Goal: Information Seeking & Learning: Check status

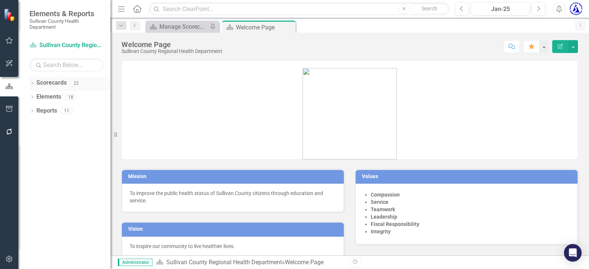
click at [35, 81] on div "Dropdown Scorecards 22" at bounding box center [69, 84] width 81 height 14
click at [40, 79] on link "Scorecards" at bounding box center [51, 83] width 30 height 8
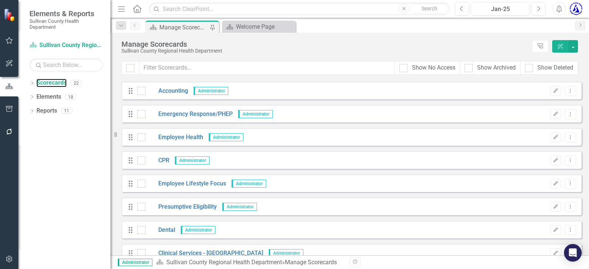
scroll to position [221, 0]
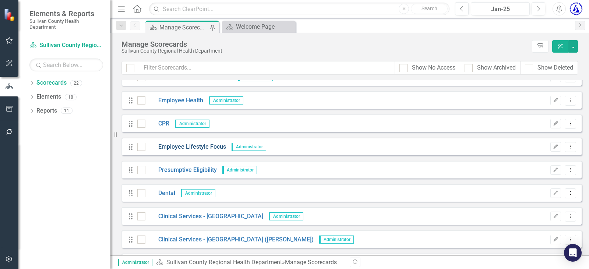
click at [198, 146] on link "Employee Lifestyle Focus" at bounding box center [185, 147] width 81 height 8
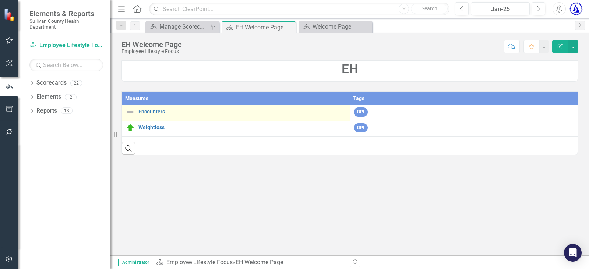
click at [147, 116] on div "Encounters" at bounding box center [236, 111] width 220 height 9
click at [150, 112] on link "Encounters" at bounding box center [241, 112] width 207 height 6
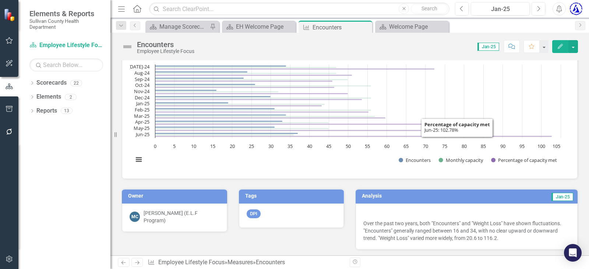
scroll to position [37, 0]
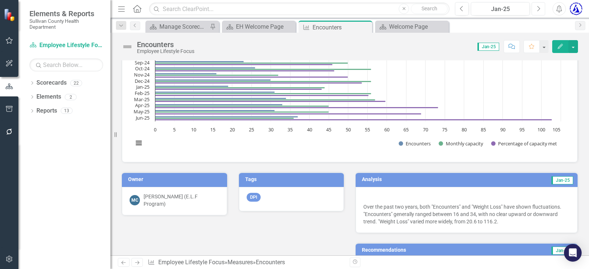
click at [537, 11] on icon "Next" at bounding box center [538, 9] width 4 height 7
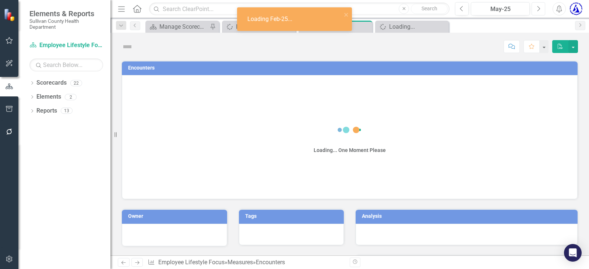
click at [537, 11] on icon "Next" at bounding box center [538, 9] width 4 height 7
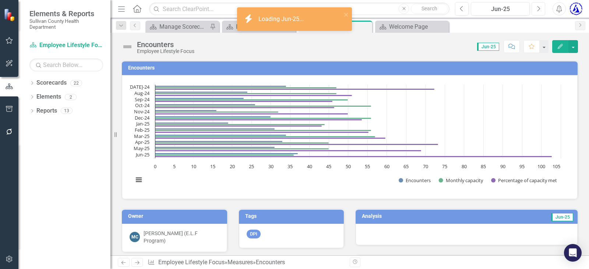
click at [535, 10] on button "Next" at bounding box center [538, 8] width 14 height 13
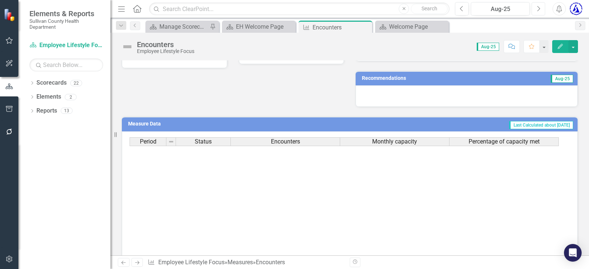
scroll to position [221, 0]
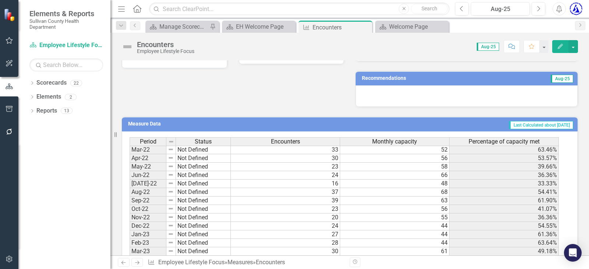
click at [530, 122] on span "Last Calculated about [DATE]" at bounding box center [541, 125] width 64 height 8
click at [530, 125] on span "Last Calculated about [DATE]" at bounding box center [541, 125] width 64 height 8
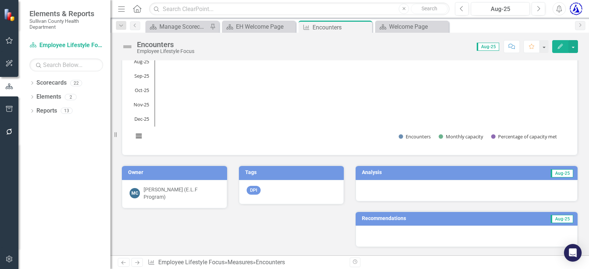
scroll to position [0, 0]
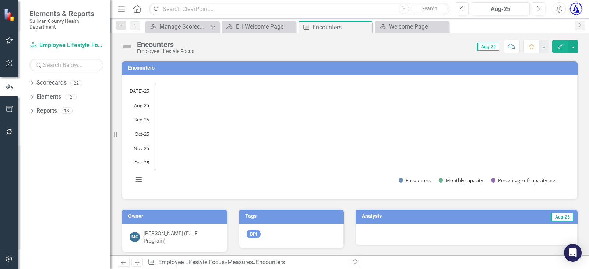
click at [138, 65] on h3 "Encounters" at bounding box center [350, 68] width 445 height 6
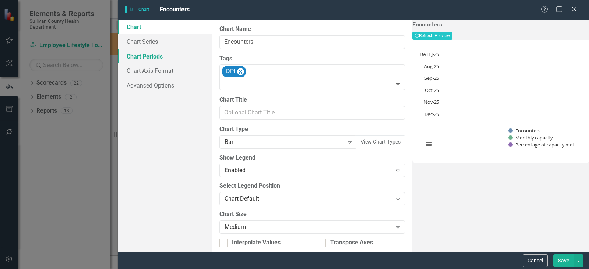
click at [146, 56] on link "Chart Periods" at bounding box center [165, 56] width 94 height 15
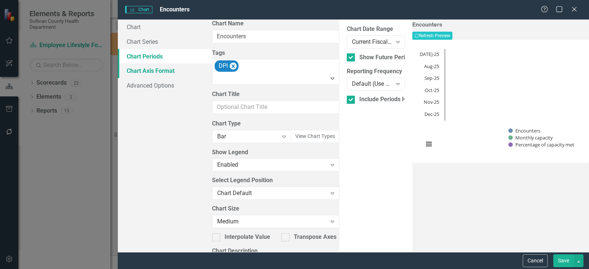
click at [171, 74] on link "Chart Axis Format" at bounding box center [165, 70] width 94 height 15
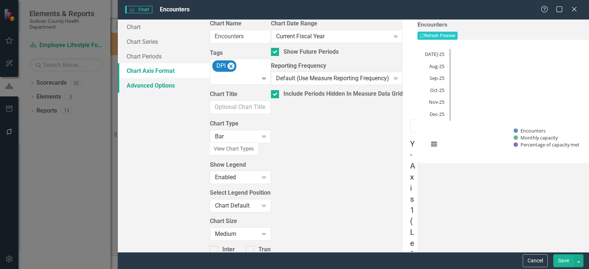
click at [160, 83] on link "Advanced Options" at bounding box center [164, 85] width 92 height 15
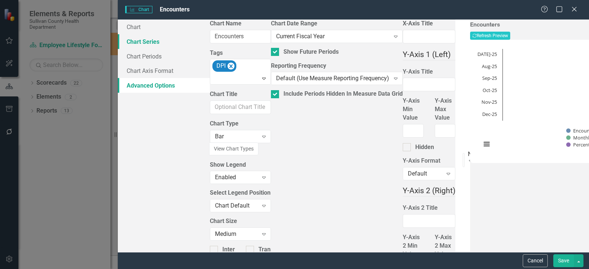
click at [144, 43] on link "Chart Series" at bounding box center [164, 41] width 92 height 15
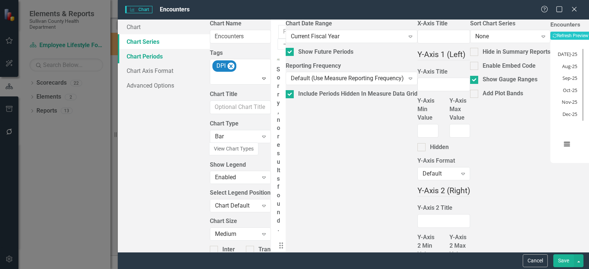
click at [137, 61] on link "Chart Periods" at bounding box center [164, 56] width 92 height 15
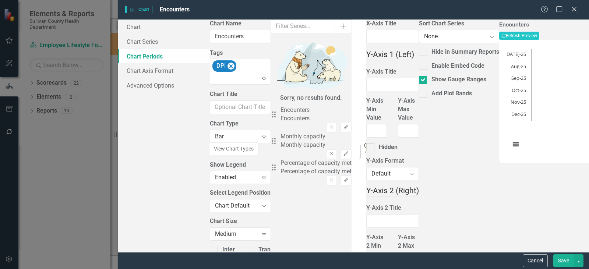
click at [364, 141] on div "Current Fiscal Year" at bounding box center [365, 145] width 3 height 8
drag, startPoint x: 239, startPoint y: 53, endPoint x: 243, endPoint y: 53, distance: 4.0
click at [239, 269] on div "All Periods" at bounding box center [294, 273] width 589 height 8
click at [539, 38] on button "Recalculate Refresh Preview" at bounding box center [519, 36] width 40 height 8
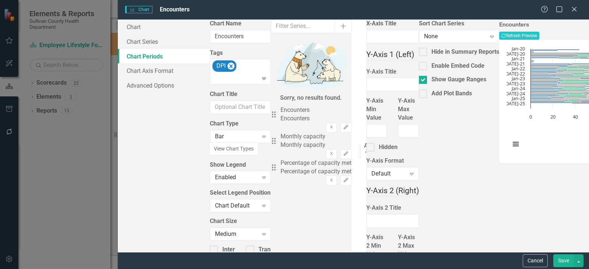
click at [505, 36] on icon "Recalculate" at bounding box center [503, 35] width 4 height 4
click at [539, 38] on button "Recalculate Refresh Preview" at bounding box center [519, 36] width 40 height 8
click at [359, 145] on div "All Periods Expand" at bounding box center [360, 152] width 2 height 14
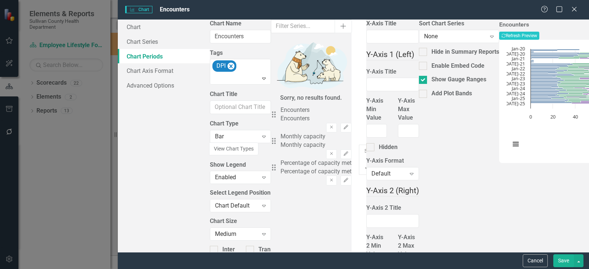
click at [539, 36] on button "Recalculate Refresh Preview" at bounding box center [519, 36] width 40 height 8
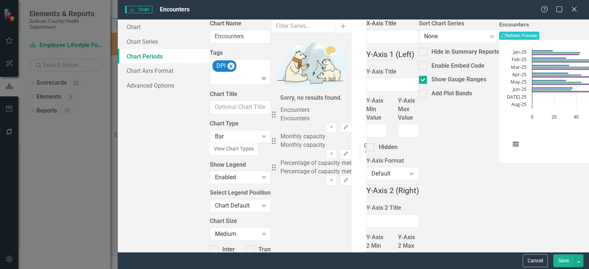
click at [563, 260] on button "Save" at bounding box center [563, 260] width 21 height 13
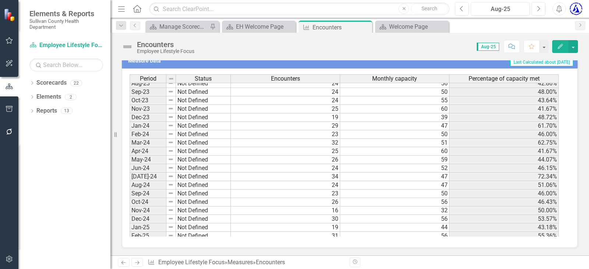
scroll to position [441, 0]
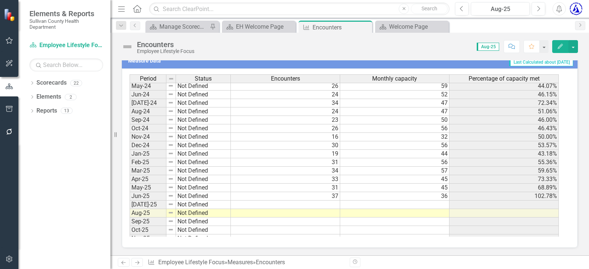
click at [389, 205] on td at bounding box center [394, 204] width 109 height 8
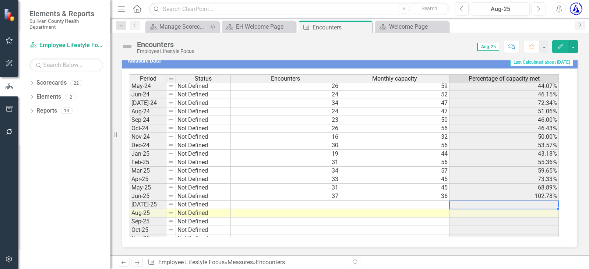
click at [536, 203] on td at bounding box center [503, 204] width 109 height 8
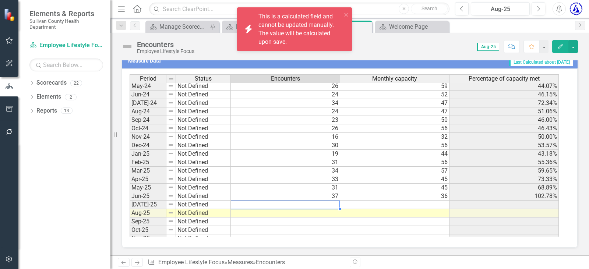
click at [332, 202] on td at bounding box center [285, 204] width 109 height 8
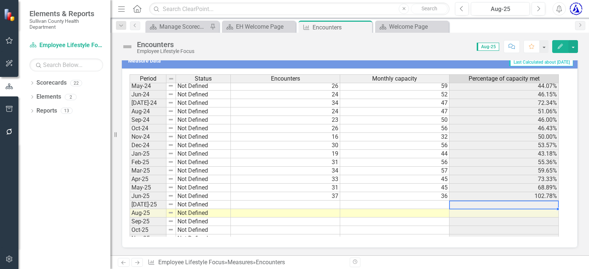
click at [513, 206] on td at bounding box center [503, 204] width 109 height 8
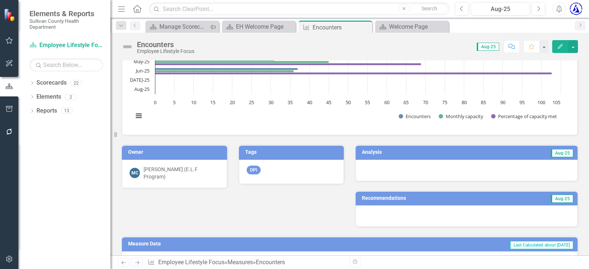
scroll to position [74, 0]
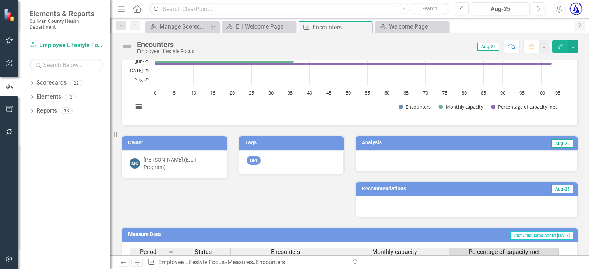
click at [362, 145] on h3 "Analysis" at bounding box center [411, 143] width 98 height 6
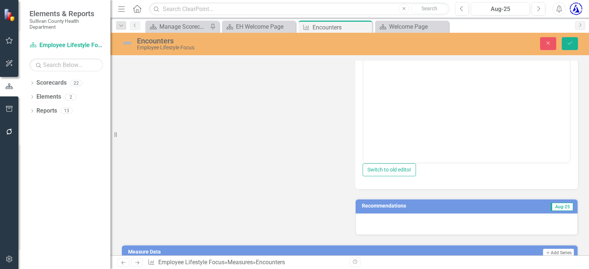
scroll to position [110, 0]
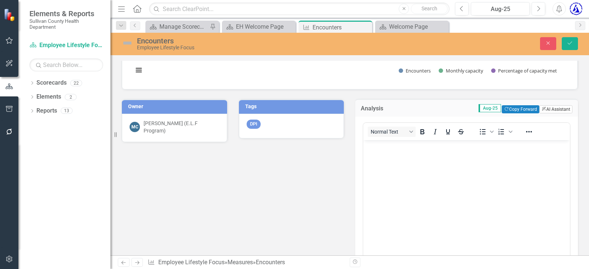
click at [545, 109] on button "ClearPoint AI AI Assistant" at bounding box center [555, 109] width 33 height 8
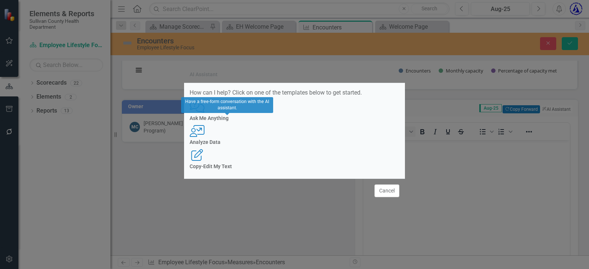
click at [273, 141] on div "User with Chart Analyze Data" at bounding box center [294, 135] width 210 height 20
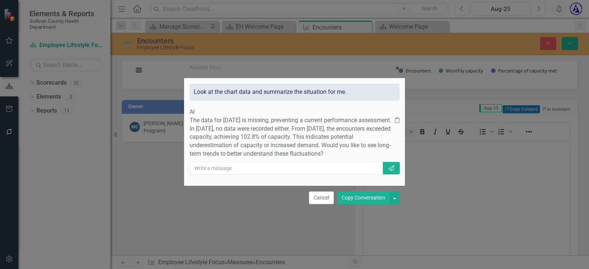
click at [396, 64] on span "×" at bounding box center [397, 68] width 4 height 9
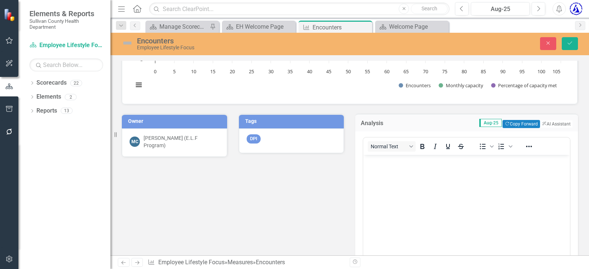
scroll to position [121, 0]
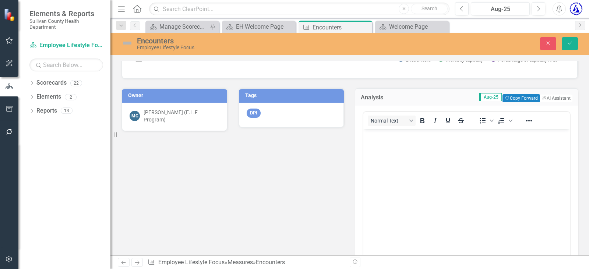
drag, startPoint x: 294, startPoint y: 158, endPoint x: 326, endPoint y: 144, distance: 34.9
click at [309, 151] on div "Owner MC [PERSON_NAME] (E.L.F Program) Tags DPI Analysis Aug-25 Copy Forward Co…" at bounding box center [349, 204] width 467 height 251
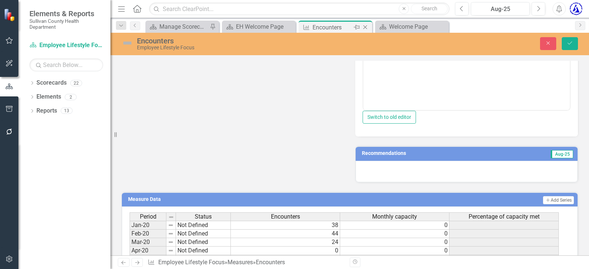
scroll to position [269, 0]
click at [46, 81] on link "Scorecards" at bounding box center [51, 83] width 30 height 8
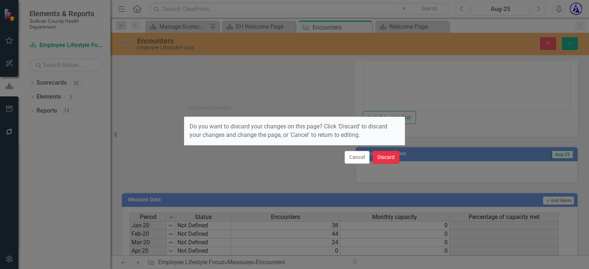
click at [386, 159] on button "Discard" at bounding box center [385, 157] width 27 height 13
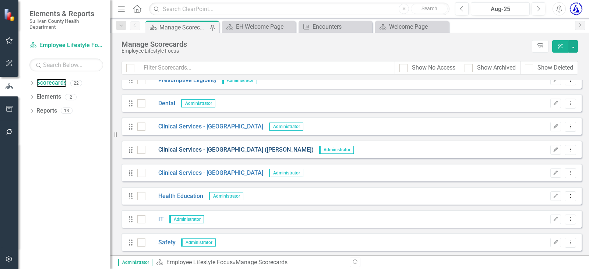
scroll to position [331, 0]
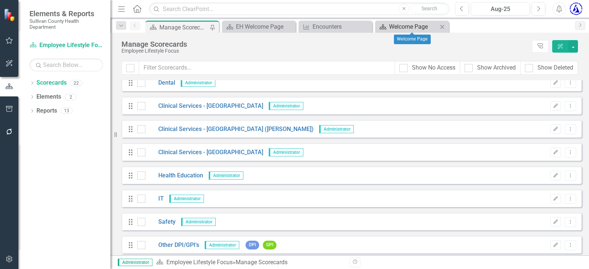
click at [408, 25] on div "Welcome Page" at bounding box center [413, 26] width 49 height 9
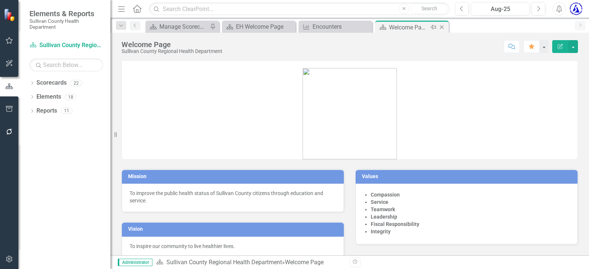
click at [442, 25] on icon "Close" at bounding box center [441, 27] width 7 height 6
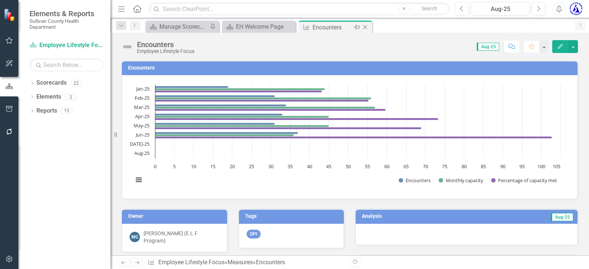
click at [365, 24] on icon "Close" at bounding box center [364, 27] width 7 height 6
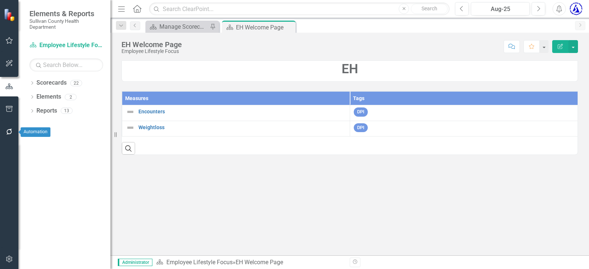
click at [11, 132] on icon "button" at bounding box center [10, 132] width 8 height 6
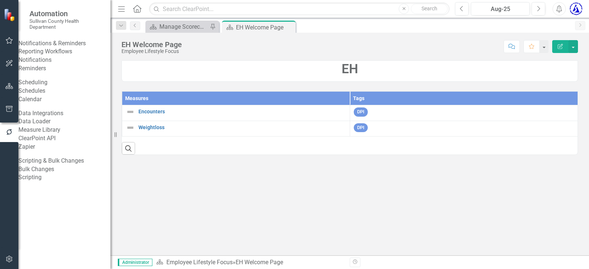
click at [52, 56] on link "Reporting Workflows" at bounding box center [64, 51] width 92 height 8
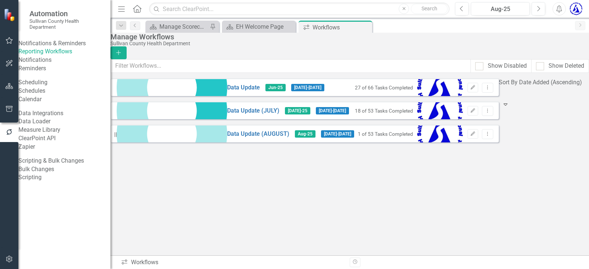
click at [163, 142] on div "Data Update Jun-25 [DATE] - [DATE] 27 of 66 Tasks Completed Edit Dropdown Menu …" at bounding box center [304, 110] width 388 height 64
click at [10, 37] on button "button" at bounding box center [9, 40] width 17 height 15
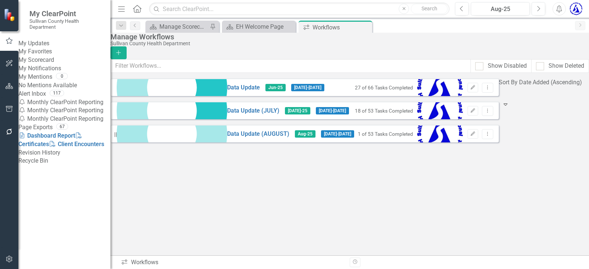
scroll to position [26, 0]
click at [182, 24] on div "Manage Scorecards" at bounding box center [183, 26] width 49 height 9
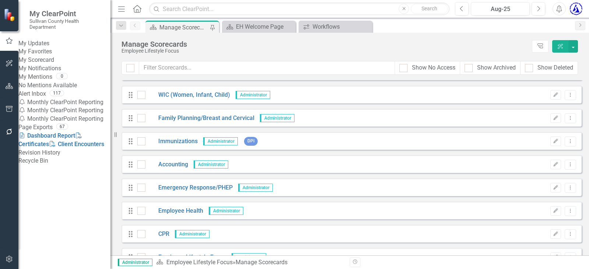
scroll to position [147, 0]
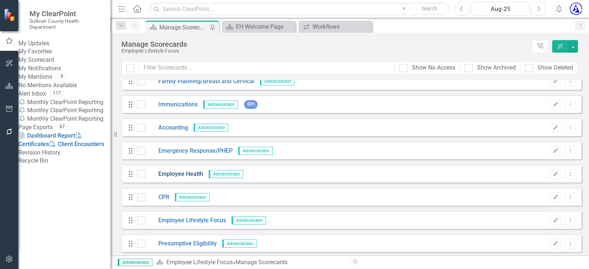
click at [186, 173] on link "Employee Health" at bounding box center [174, 174] width 58 height 8
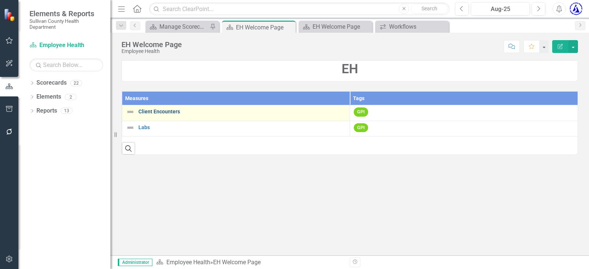
click at [155, 111] on link "Client Encounters" at bounding box center [241, 112] width 207 height 6
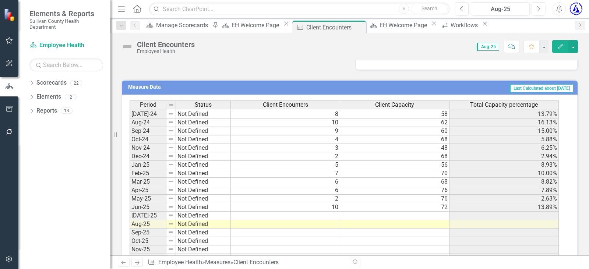
click at [328, 207] on tbody "Apr-23 Not Defined [DATE]-23 Not Defined [DATE]-23 Not Defined 0 [DATE]-23 Not …" at bounding box center [343, 123] width 429 height 280
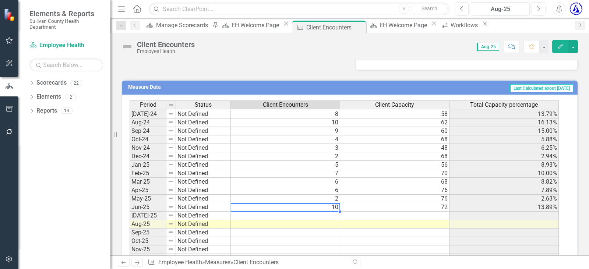
click at [530, 206] on td "13.89%" at bounding box center [503, 207] width 109 height 8
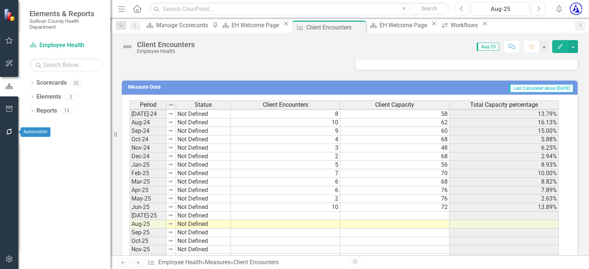
click at [7, 132] on icon "button" at bounding box center [10, 132] width 8 height 6
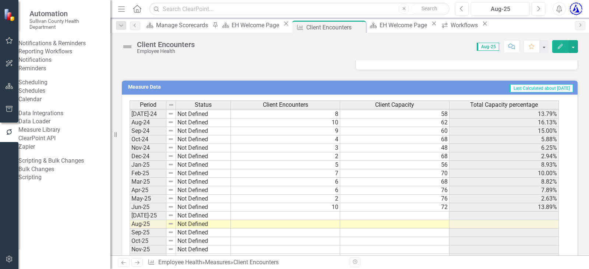
click at [42, 56] on link "Reporting Workflows" at bounding box center [64, 51] width 92 height 8
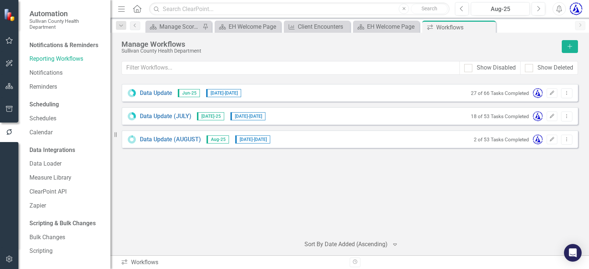
click at [481, 140] on small "2 of 53 Tasks Completed" at bounding box center [500, 139] width 55 height 6
click at [481, 141] on small "2 of 53 Tasks Completed" at bounding box center [500, 139] width 55 height 6
click at [568, 138] on icon "Dropdown Menu" at bounding box center [566, 139] width 6 height 5
drag, startPoint x: 241, startPoint y: 167, endPoint x: 156, endPoint y: 133, distance: 91.7
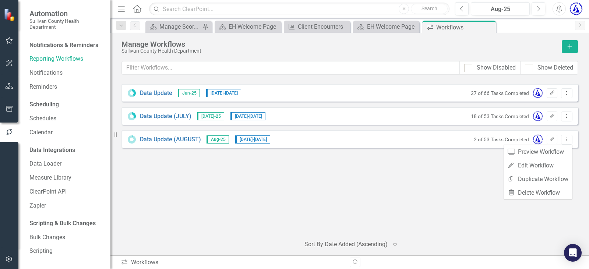
click at [238, 165] on div "Data Update Jun-25 6/1/25 - 7/31/25 27 of 66 Tasks Completed Edit Dropdown Menu…" at bounding box center [349, 157] width 456 height 146
click at [152, 140] on link "Data Update (AUGUST)" at bounding box center [170, 139] width 61 height 8
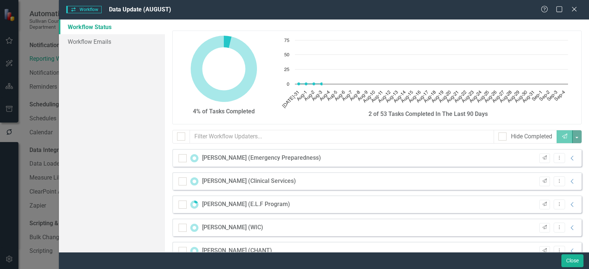
checkbox input "false"
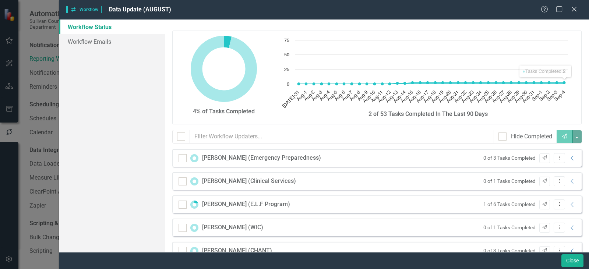
drag, startPoint x: 575, startPoint y: 7, endPoint x: 568, endPoint y: 15, distance: 9.9
click at [575, 7] on icon "Close" at bounding box center [573, 9] width 7 height 6
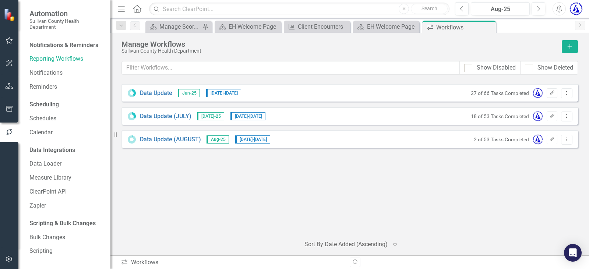
click at [194, 195] on div "Data Update Jun-25 6/1/25 - 7/31/25 27 of 66 Tasks Completed Edit Dropdown Menu…" at bounding box center [349, 157] width 456 height 146
click at [167, 28] on div "Manage Scorecards" at bounding box center [179, 26] width 41 height 9
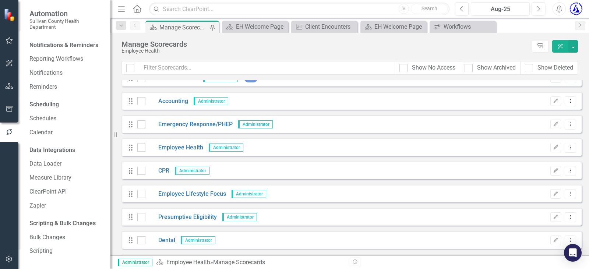
scroll to position [184, 0]
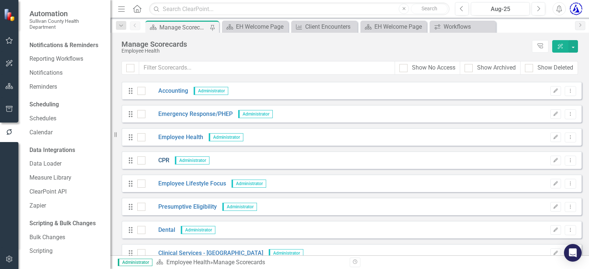
click at [163, 160] on link "CPR" at bounding box center [157, 160] width 24 height 8
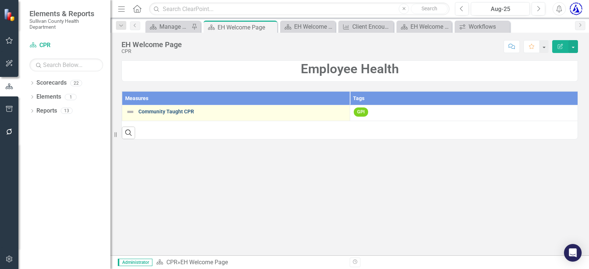
click at [163, 112] on link "Community Taught CPR" at bounding box center [241, 112] width 207 height 6
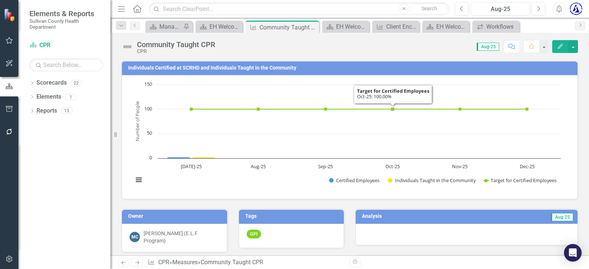
click at [284, 37] on div "Community Taught CPR CPR Score: N/A Aug-25 Completed Comment Favorite Edit" at bounding box center [349, 44] width 478 height 22
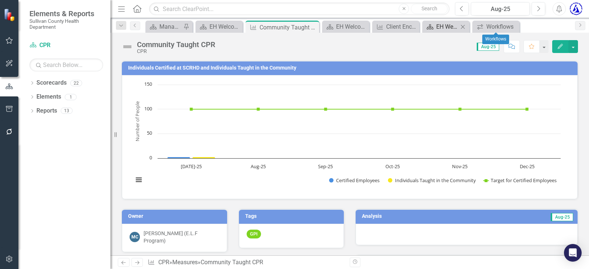
drag, startPoint x: 511, startPoint y: 26, endPoint x: 494, endPoint y: 28, distance: 16.3
click at [0, 0] on icon "Close" at bounding box center [0, 0] width 0 height 0
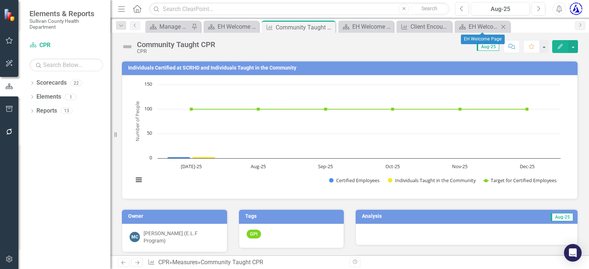
click at [504, 26] on icon "Close" at bounding box center [502, 27] width 7 height 6
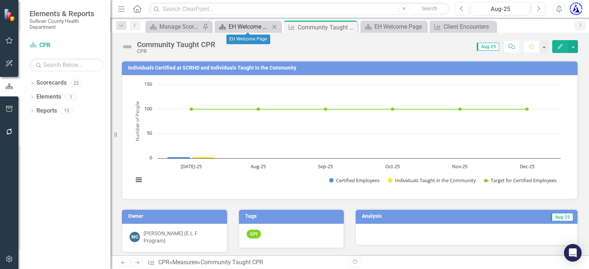
click at [237, 27] on div "EH Welcome Page" at bounding box center [248, 26] width 41 height 9
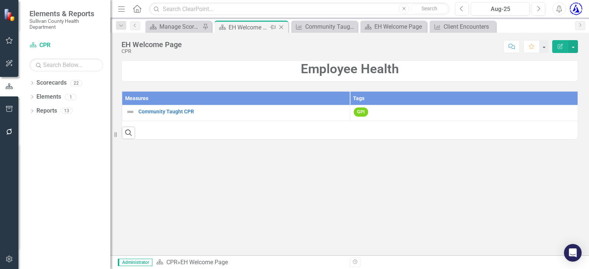
click at [282, 29] on icon "Close" at bounding box center [280, 27] width 7 height 6
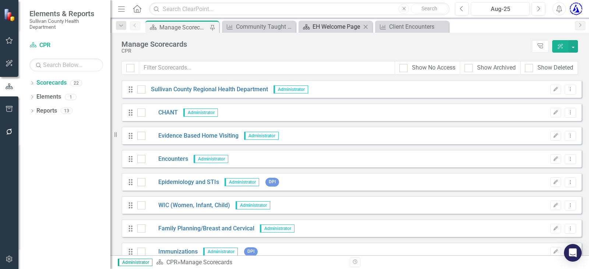
click at [340, 26] on div "EH Welcome Page" at bounding box center [336, 26] width 49 height 9
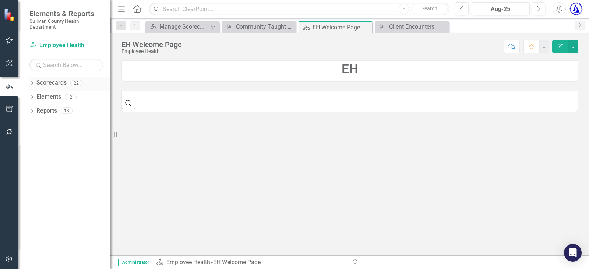
click at [45, 79] on link "Scorecards" at bounding box center [51, 83] width 30 height 8
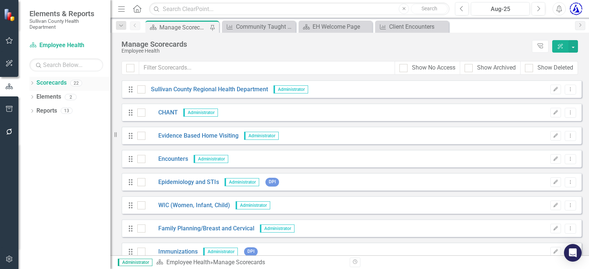
click at [32, 83] on icon "Dropdown" at bounding box center [31, 84] width 5 height 4
click at [60, 96] on link "Sullivan County Regional Health Department" at bounding box center [75, 97] width 70 height 8
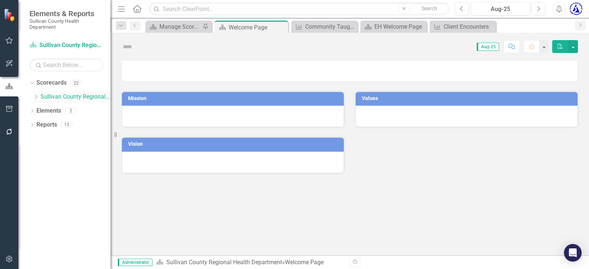
click at [38, 98] on icon "Dropdown" at bounding box center [36, 97] width 6 height 4
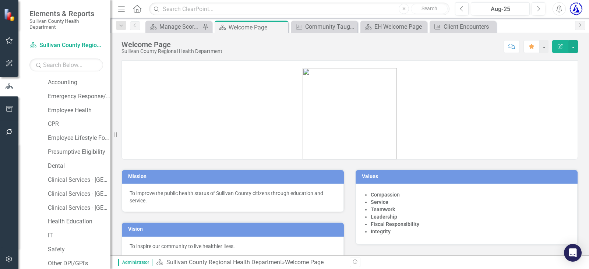
scroll to position [156, 0]
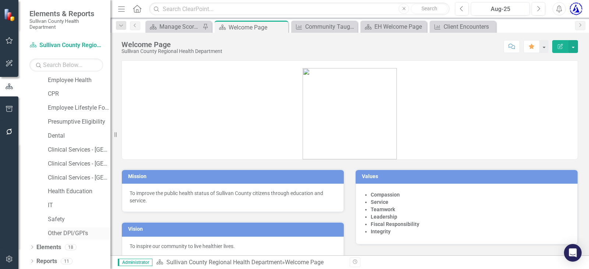
click at [54, 234] on link "Other DPI/GPI's" at bounding box center [79, 233] width 63 height 8
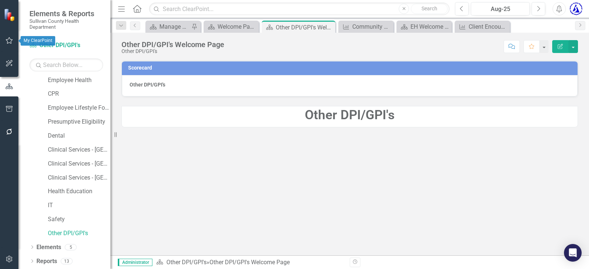
click at [7, 37] on button "button" at bounding box center [9, 40] width 17 height 15
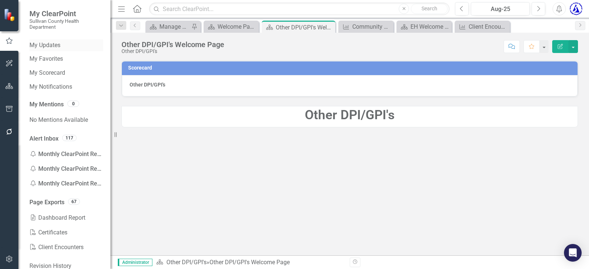
click at [45, 46] on link "My Updates" at bounding box center [66, 45] width 74 height 8
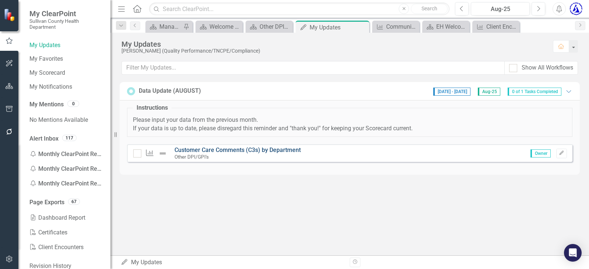
click at [198, 151] on link "Customer Care Comments (C3s) by Department" at bounding box center [237, 149] width 126 height 7
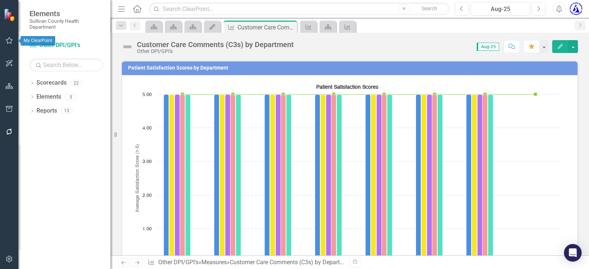
click at [9, 41] on icon "button" at bounding box center [10, 41] width 8 height 6
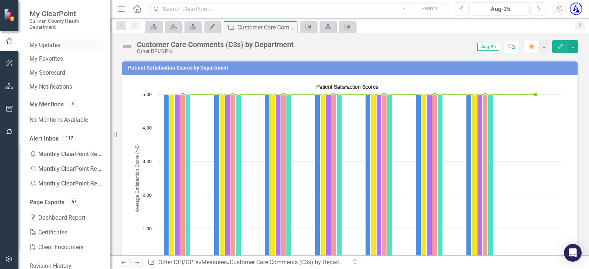
click at [60, 47] on link "My Updates" at bounding box center [66, 45] width 74 height 8
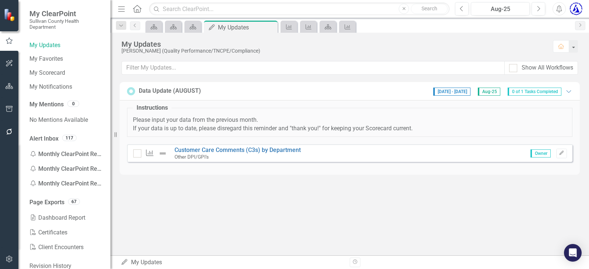
drag, startPoint x: 134, startPoint y: 154, endPoint x: 145, endPoint y: 153, distance: 11.1
click at [134, 154] on div at bounding box center [137, 153] width 8 height 8
click at [134, 154] on input "checkbox" at bounding box center [135, 151] width 5 height 5
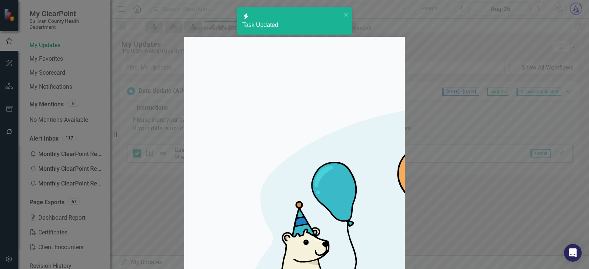
checkbox input "true"
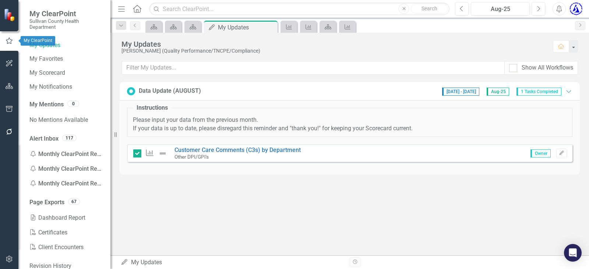
click at [6, 40] on icon "button" at bounding box center [9, 41] width 8 height 7
